Goal: Communication & Community: Answer question/provide support

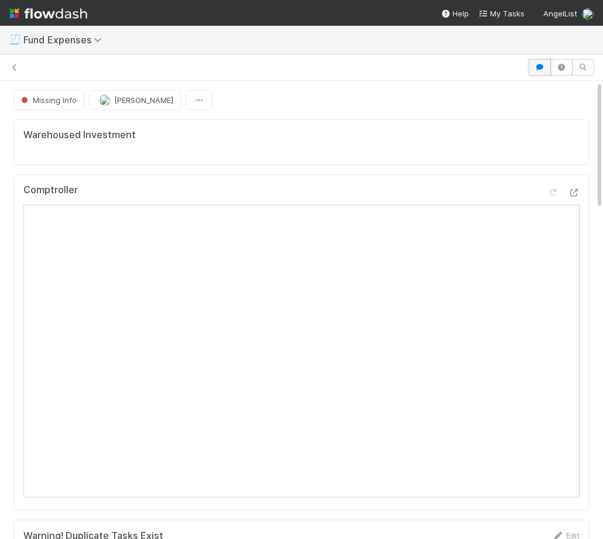
click at [533, 71] on button "button" at bounding box center [540, 67] width 22 height 16
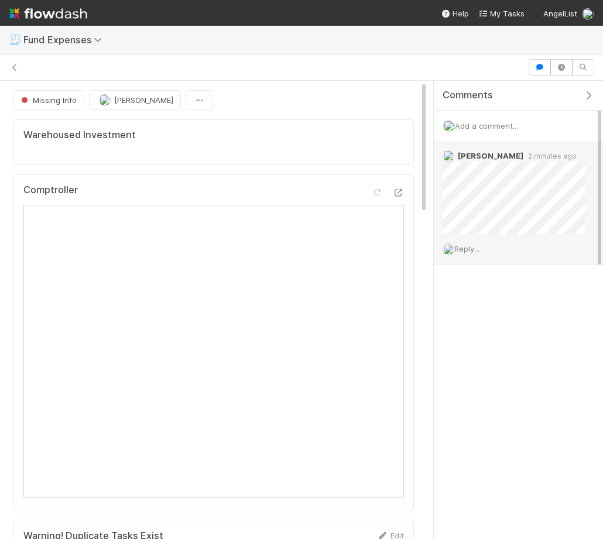
click at [470, 252] on span "Reply..." at bounding box center [466, 248] width 25 height 9
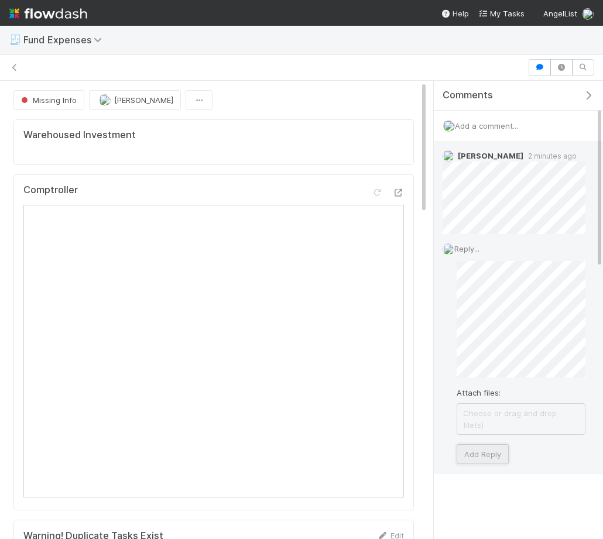
click at [492, 444] on button "Add Reply" at bounding box center [483, 454] width 52 height 20
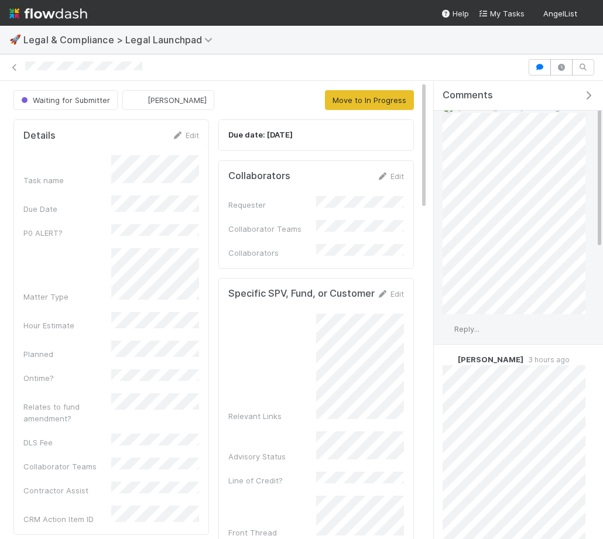
scroll to position [47, 0]
click at [479, 324] on div "Reply..." at bounding box center [514, 330] width 160 height 29
click at [470, 327] on span "Reply..." at bounding box center [466, 330] width 25 height 9
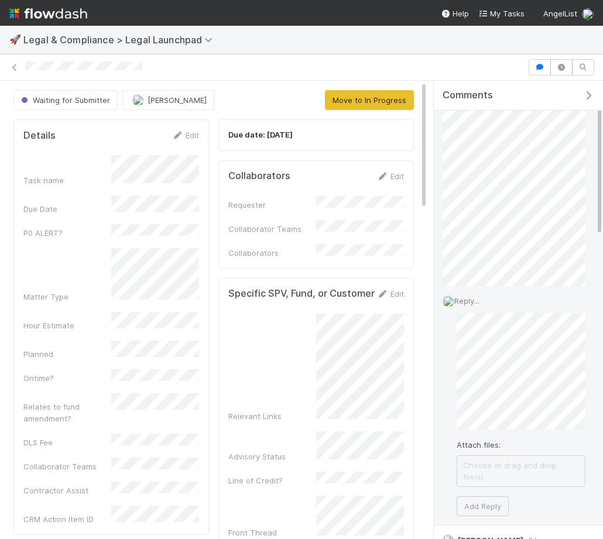
scroll to position [100, 0]
click at [482, 508] on button "Add Reply" at bounding box center [483, 518] width 52 height 20
